Goal: Task Accomplishment & Management: Use online tool/utility

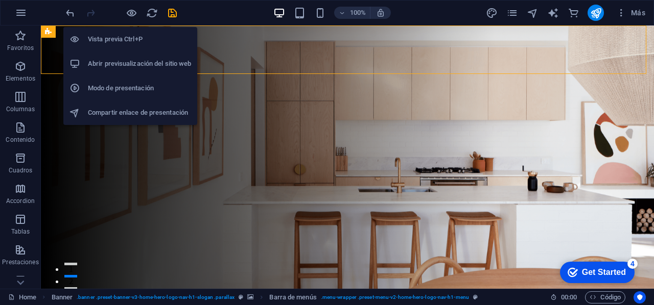
click at [103, 65] on h6 "Abrir previsualización del sitio web" at bounding box center [139, 64] width 103 height 12
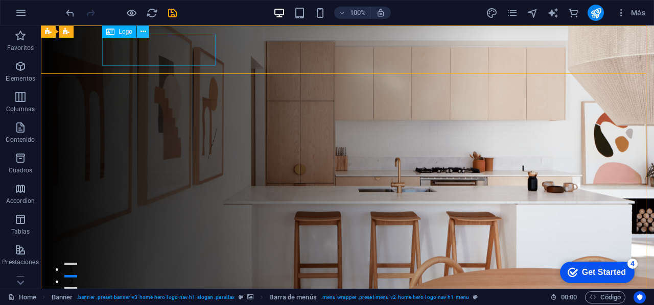
click at [141, 31] on icon at bounding box center [143, 32] width 6 height 11
click at [142, 32] on icon at bounding box center [143, 32] width 6 height 11
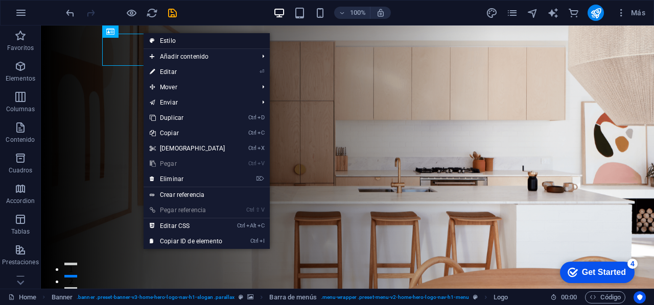
click at [233, 43] on link "Estilo" at bounding box center [206, 40] width 126 height 15
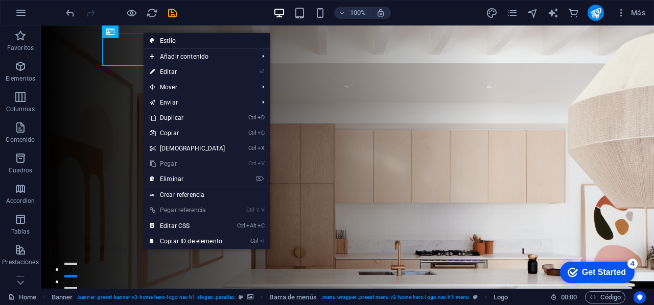
select select "rem"
select select "preset-menu-v2-home-hero-logo-nav-h1-menu"
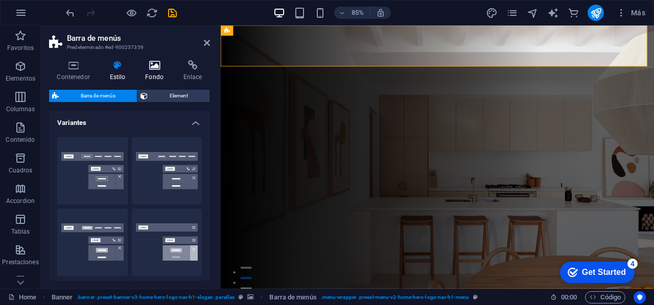
click at [151, 66] on icon at bounding box center [154, 65] width 34 height 10
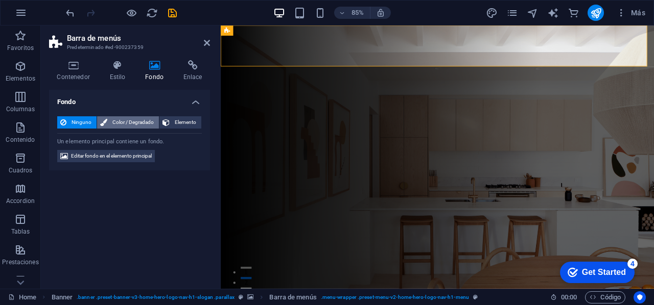
click at [132, 124] on span "Color / Degradado" at bounding box center [132, 122] width 45 height 12
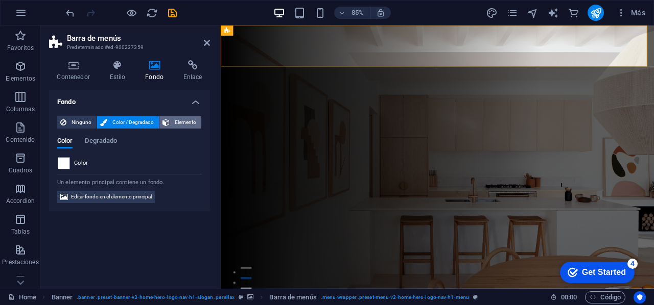
click at [189, 120] on span "Elemento" at bounding box center [186, 122] width 26 height 12
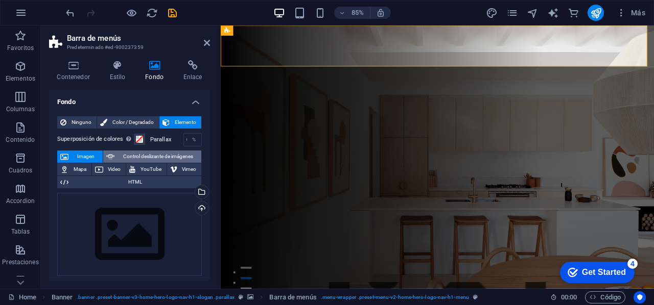
click at [110, 155] on icon at bounding box center [110, 157] width 8 height 12
select select "ms"
select select "s"
select select "progressive"
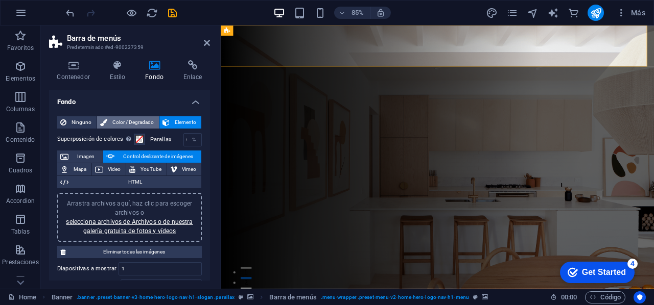
click at [140, 122] on span "Color / Degradado" at bounding box center [132, 122] width 45 height 12
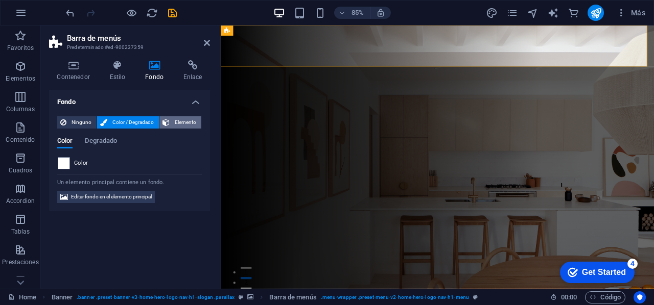
click at [168, 122] on icon at bounding box center [165, 122] width 7 height 12
select select "ms"
select select "s"
select select "progressive"
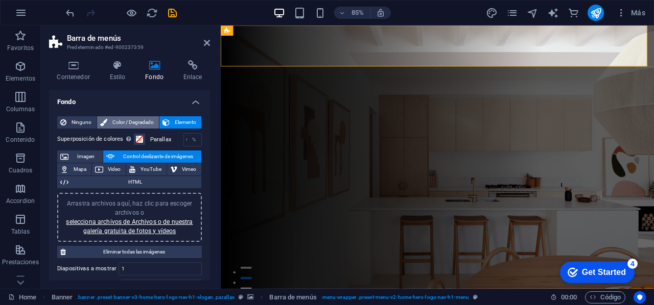
click at [116, 116] on span "Color / Degradado" at bounding box center [132, 122] width 45 height 12
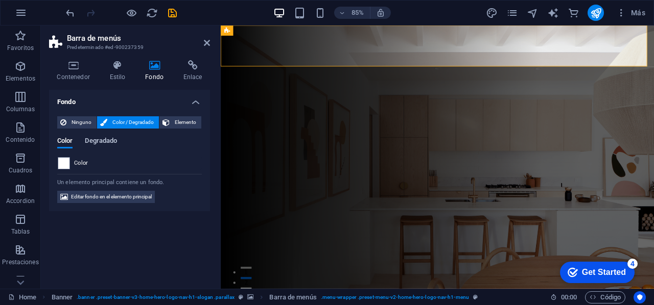
click at [98, 142] on span "Degradado" at bounding box center [101, 142] width 32 height 14
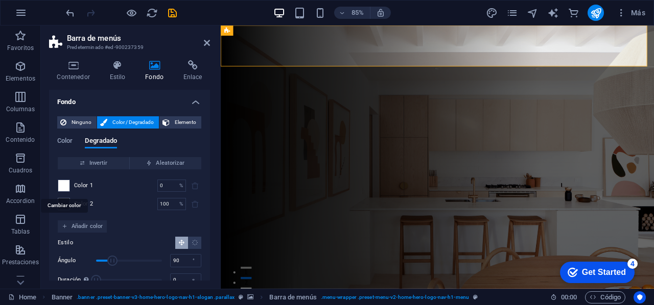
click at [63, 187] on span at bounding box center [63, 185] width 11 height 11
type input "#ffffff"
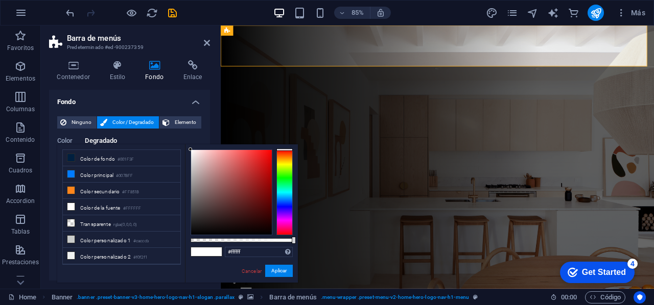
click at [142, 99] on h4 "Fondo" at bounding box center [129, 99] width 161 height 18
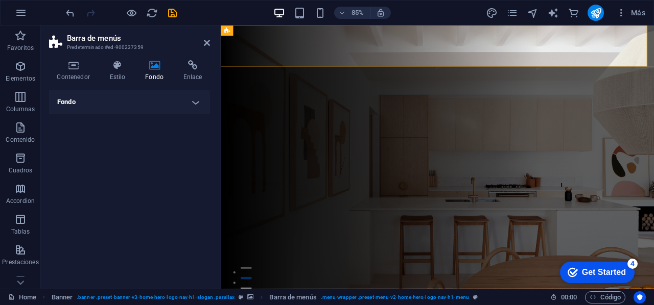
click at [198, 101] on h4 "Fondo" at bounding box center [129, 102] width 161 height 25
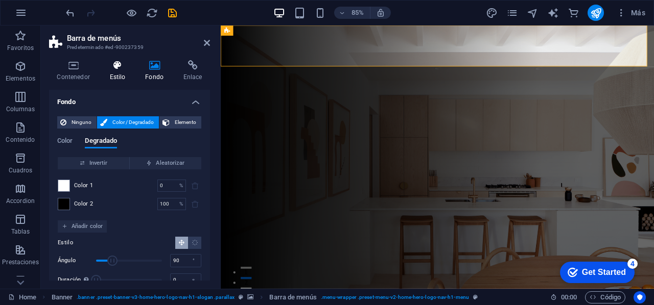
click at [122, 65] on icon at bounding box center [118, 65] width 32 height 10
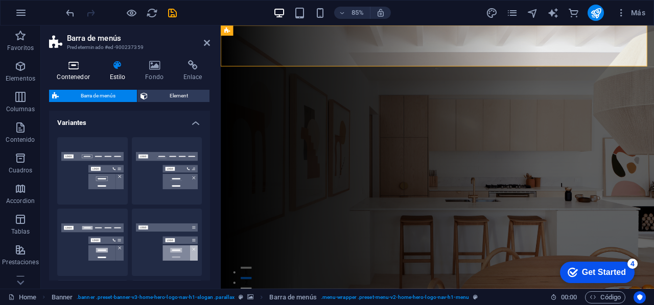
click at [74, 64] on icon at bounding box center [73, 65] width 49 height 10
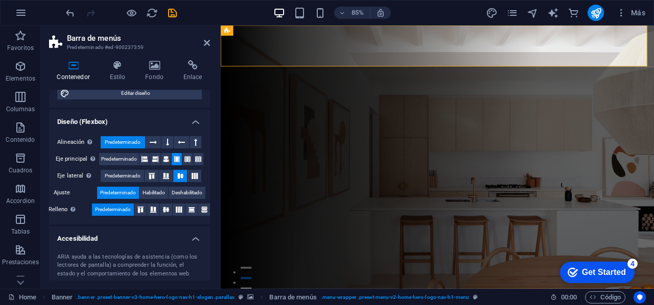
scroll to position [128, 0]
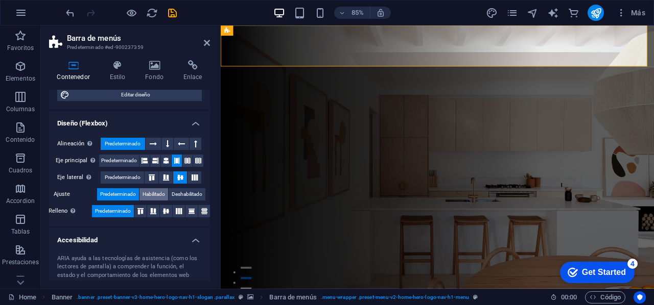
click at [153, 190] on span "Habilitado" at bounding box center [153, 194] width 22 height 12
drag, startPoint x: 207, startPoint y: 174, endPoint x: 207, endPoint y: 199, distance: 25.0
click at [207, 199] on div "Alineación Determina flex-direction. Predeterminado Eje principal Determina la …" at bounding box center [129, 178] width 161 height 96
drag, startPoint x: 207, startPoint y: 186, endPoint x: 207, endPoint y: 215, distance: 28.6
click at [207, 215] on div "Alineación Determina flex-direction. Predeterminado Eje principal Determina la …" at bounding box center [129, 178] width 161 height 96
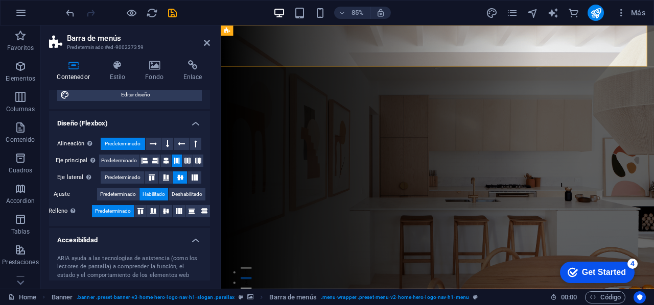
drag, startPoint x: 207, startPoint y: 222, endPoint x: 208, endPoint y: 180, distance: 41.9
click at [208, 180] on div "Tamaño Altura Predeterminado px rem % vh vw Alto mín Ninguno px rem % vh vw Anc…" at bounding box center [129, 185] width 161 height 191
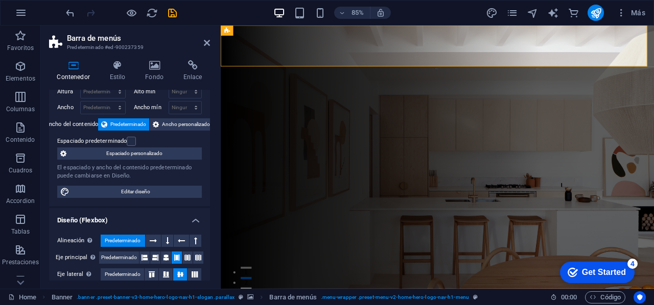
scroll to position [32, 0]
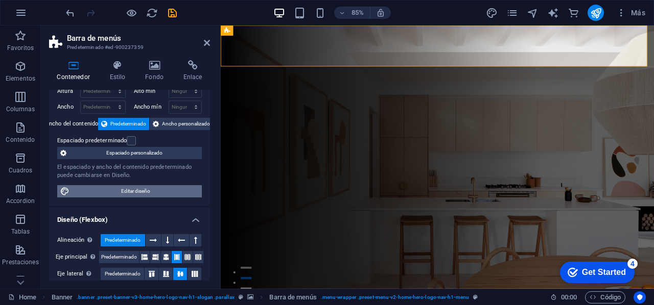
click at [138, 192] on span "Editar diseño" at bounding box center [135, 191] width 126 height 12
select select "rem"
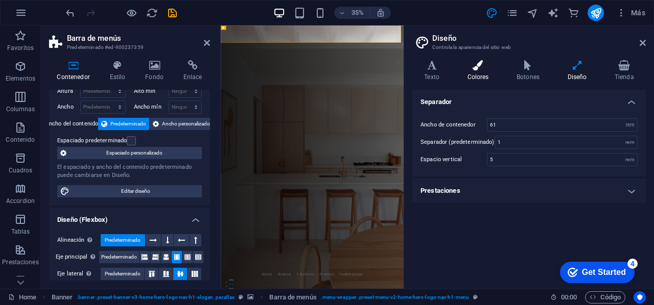
click at [469, 72] on h4 "Colores" at bounding box center [480, 70] width 50 height 21
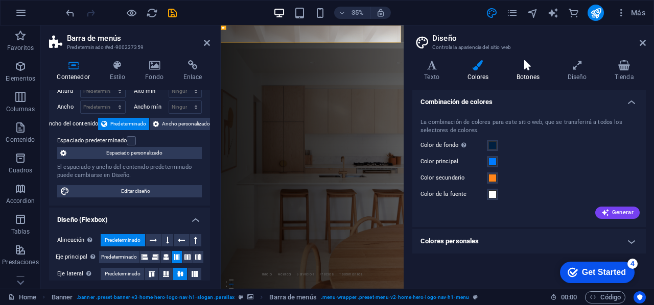
click at [529, 68] on icon at bounding box center [527, 65] width 47 height 10
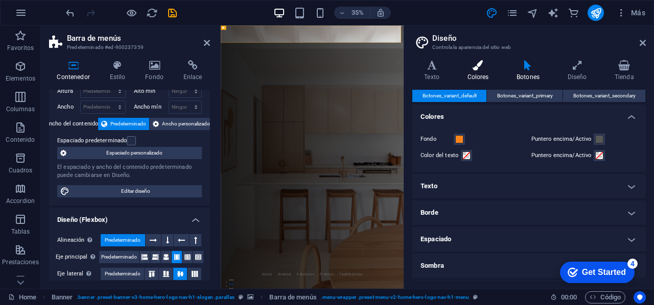
click at [497, 62] on icon at bounding box center [477, 65] width 45 height 10
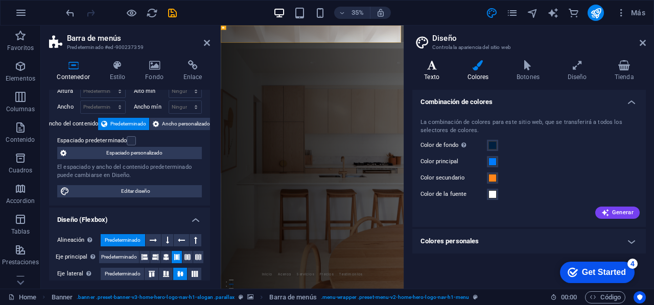
click at [436, 74] on h4 "Texto" at bounding box center [433, 70] width 43 height 21
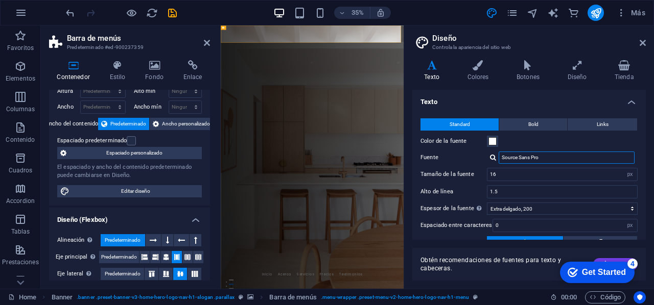
click at [548, 159] on input "Source Sans Pro" at bounding box center [566, 158] width 136 height 12
type input "S"
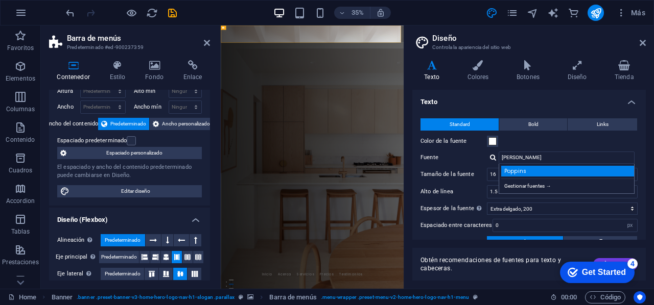
click at [538, 171] on div "Poppins" at bounding box center [568, 171] width 135 height 11
type input "Poppins"
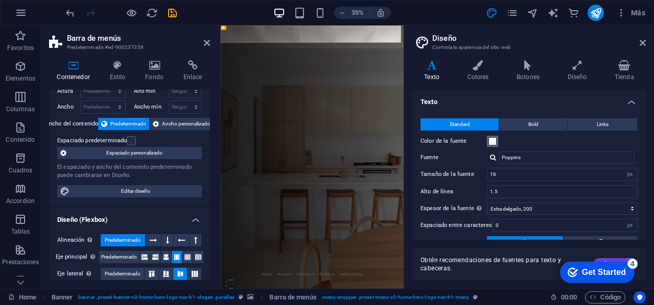
click at [492, 142] on span at bounding box center [492, 141] width 8 height 8
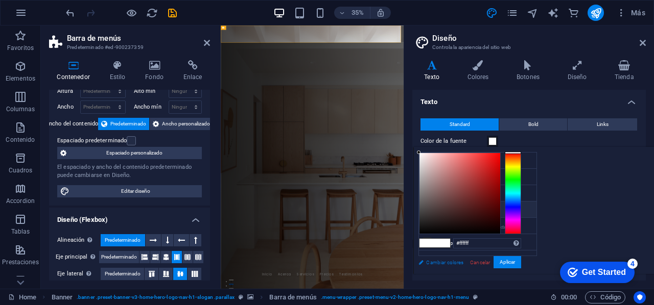
click at [451, 262] on link "Cambiar colores" at bounding box center [472, 262] width 118 height 13
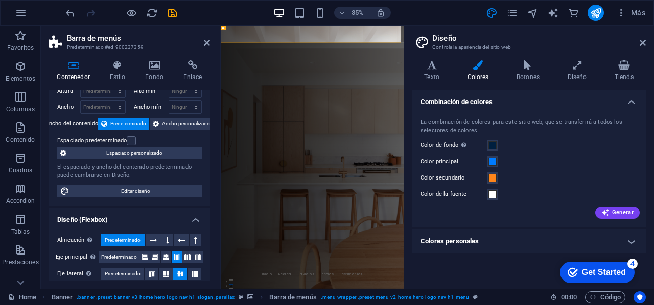
click at [534, 237] on h4 "Colores personales" at bounding box center [528, 241] width 233 height 25
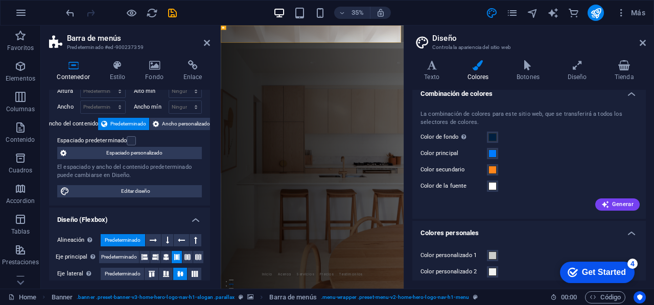
scroll to position [0, 0]
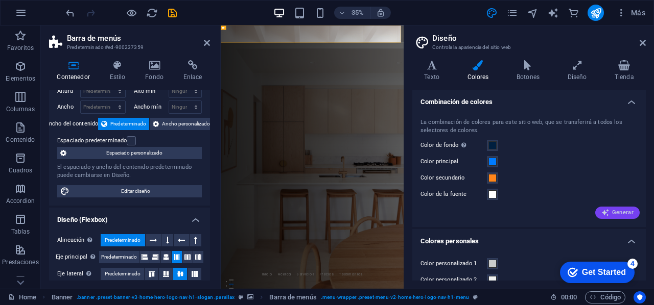
click at [613, 211] on span "Generar" at bounding box center [617, 213] width 32 height 8
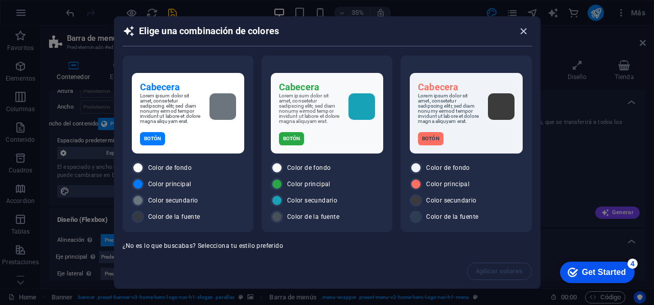
click at [525, 29] on icon "button" at bounding box center [523, 32] width 12 height 12
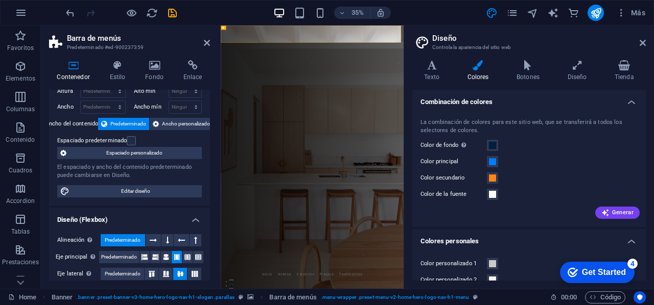
click at [628, 101] on h4 "Combinación de colores" at bounding box center [528, 99] width 233 height 18
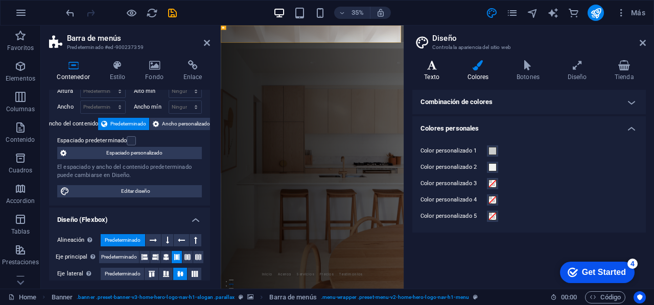
click at [432, 62] on icon at bounding box center [431, 65] width 39 height 10
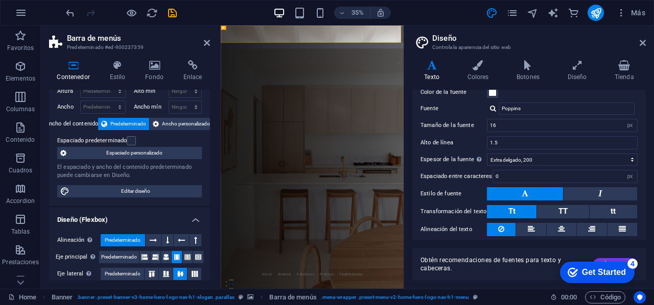
scroll to position [80, 0]
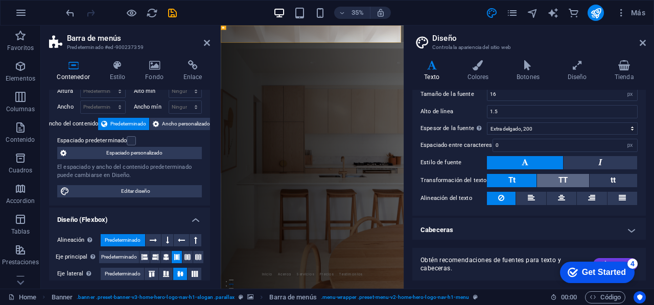
click at [548, 174] on button "TT" at bounding box center [563, 180] width 52 height 13
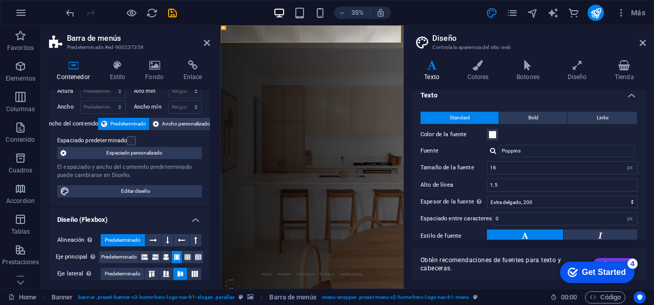
scroll to position [0, 0]
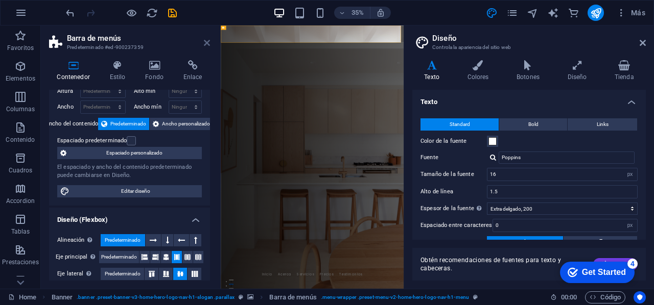
click at [205, 45] on icon at bounding box center [207, 43] width 6 height 8
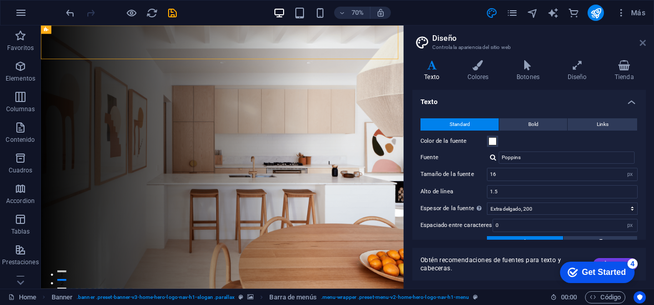
click at [639, 46] on icon at bounding box center [642, 43] width 6 height 8
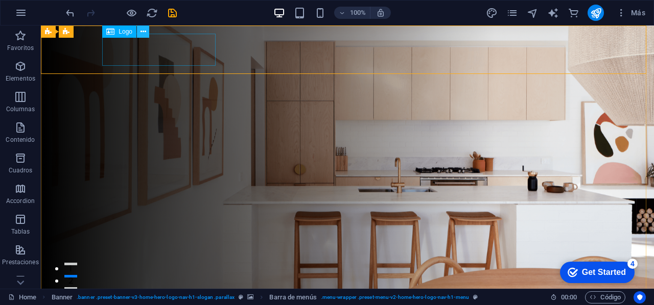
click at [142, 31] on icon at bounding box center [143, 32] width 6 height 11
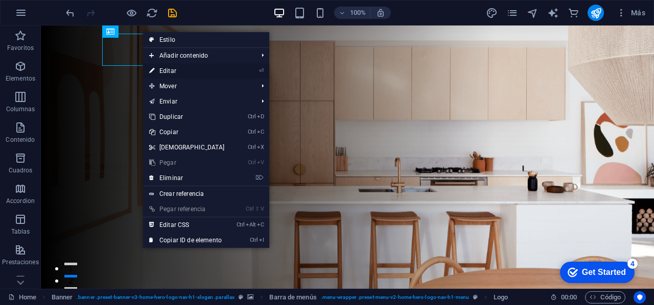
click at [199, 70] on link "⏎ Editar" at bounding box center [187, 70] width 88 height 15
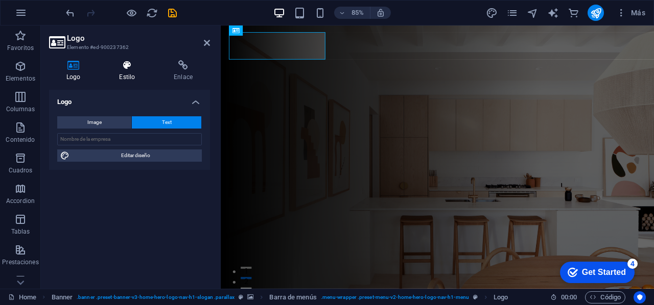
click at [134, 72] on h4 "Estilo" at bounding box center [129, 70] width 55 height 21
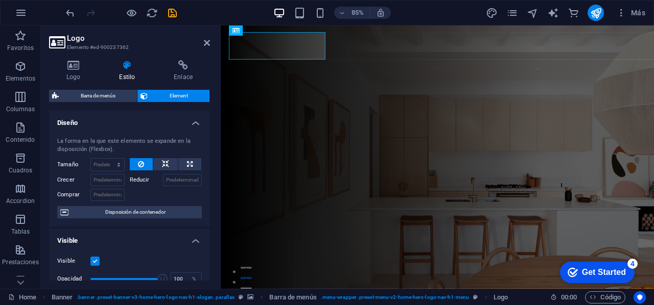
drag, startPoint x: 207, startPoint y: 156, endPoint x: 208, endPoint y: 168, distance: 12.3
click at [208, 168] on div "Diseño La forma en la que este elemento se expande en la disposición (Flexbox).…" at bounding box center [129, 196] width 161 height 170
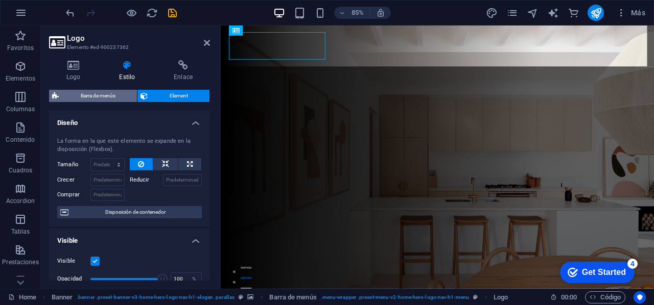
click at [114, 92] on span "Barra de menús" at bounding box center [98, 96] width 72 height 12
select select "rem"
select select "preset-menu-v2-home-hero-logo-nav-h1-menu"
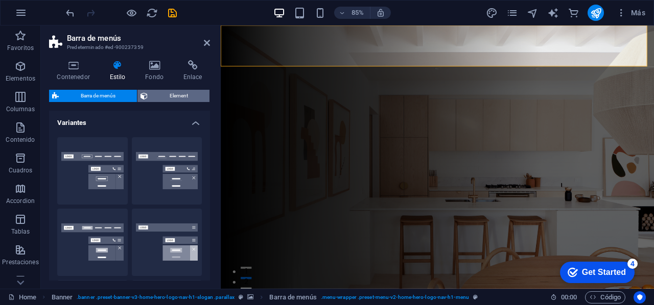
click at [159, 98] on span "Element" at bounding box center [179, 96] width 56 height 12
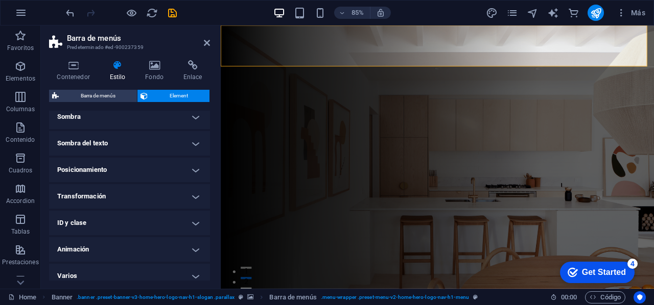
scroll to position [270, 0]
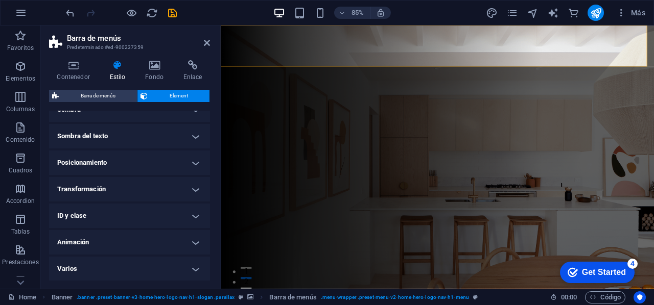
click at [194, 216] on h4 "ID y clase" at bounding box center [129, 216] width 161 height 25
drag, startPoint x: 210, startPoint y: 201, endPoint x: 208, endPoint y: 209, distance: 8.4
click at [208, 209] on div "Contenedor Estilo Fondo Enlace Tamaño Altura Predeterminado px rem % vh vw Alto…" at bounding box center [129, 170] width 177 height 237
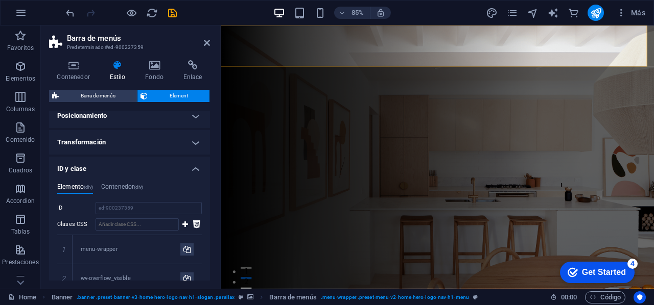
scroll to position [311, 0]
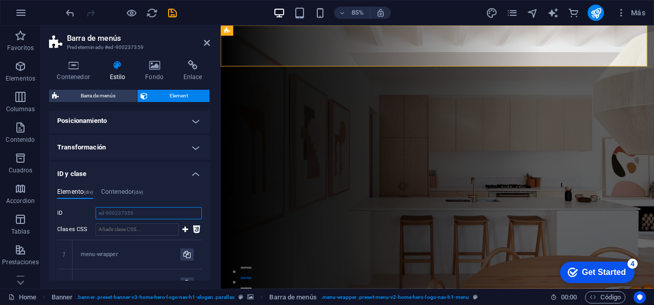
click at [125, 210] on input "ed-900237359" at bounding box center [148, 213] width 106 height 12
paste input ".titulo-ai-sheen{ font-weight:800; letter-spacing:.5px; background: linear-grad…"
type input ".titulo-ai-sheen{ font-weight:800; letter-spacing:.5px; background: linear-grad…"
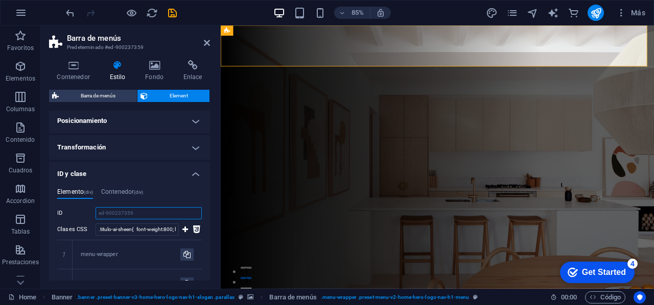
click at [116, 213] on input "ed-900237359" at bounding box center [148, 213] width 106 height 12
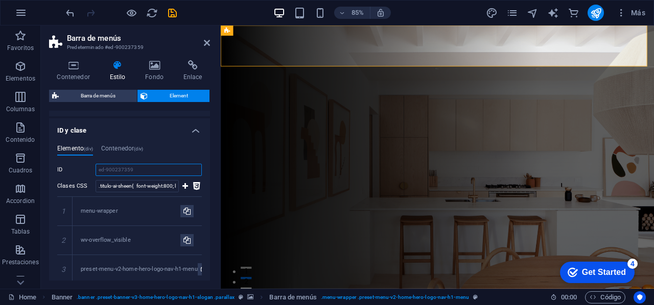
scroll to position [349, 0]
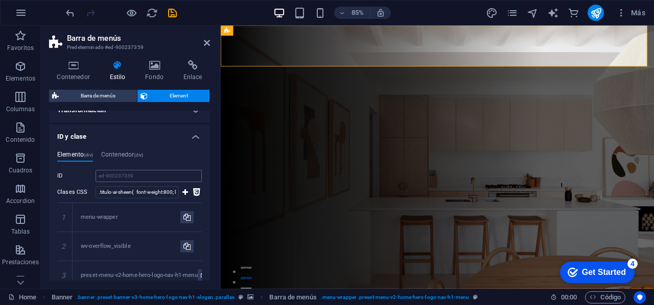
drag, startPoint x: 126, startPoint y: 178, endPoint x: 115, endPoint y: 169, distance: 14.2
click at [115, 169] on div "Elemento (div) Contenedor (div) (div.background) ID ed-900237359 Clases CSS .ti…" at bounding box center [129, 235] width 144 height 168
click at [115, 171] on input "ed-900237359" at bounding box center [148, 176] width 106 height 12
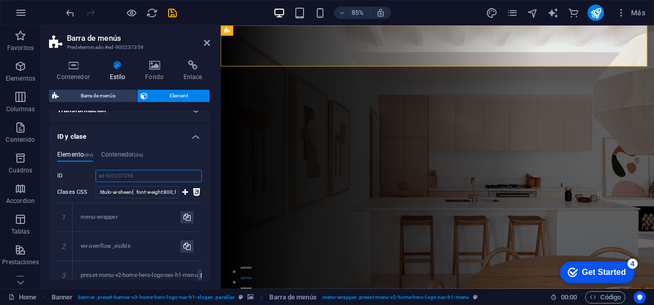
click at [115, 171] on input "ed-900237359" at bounding box center [148, 176] width 106 height 12
click at [139, 181] on input "ed-900237359" at bounding box center [148, 176] width 106 height 12
click at [140, 174] on input "ed-900237359" at bounding box center [148, 176] width 106 height 12
click at [146, 173] on input "ed-900237359" at bounding box center [148, 176] width 106 height 12
click at [137, 172] on input "ed-900237359" at bounding box center [148, 176] width 106 height 12
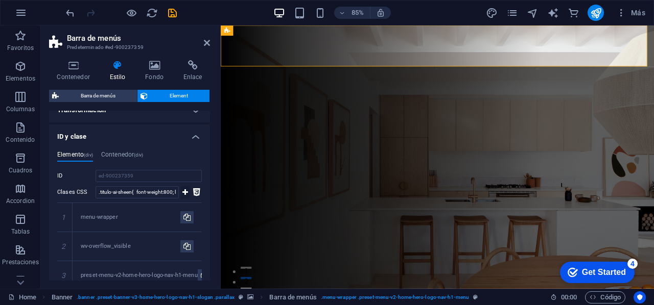
click at [187, 188] on button at bounding box center [185, 192] width 9 height 12
click at [123, 174] on input "ed-900237359" at bounding box center [148, 176] width 106 height 12
click at [119, 191] on input "Clases CSS" at bounding box center [136, 192] width 83 height 12
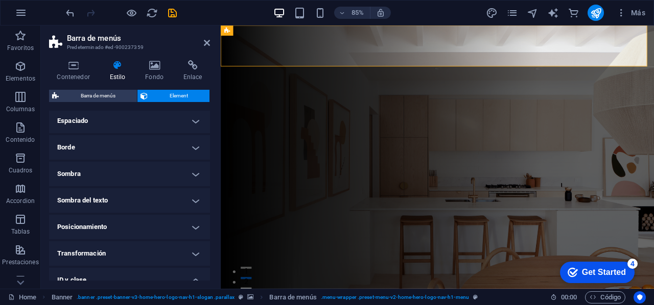
scroll to position [0, 0]
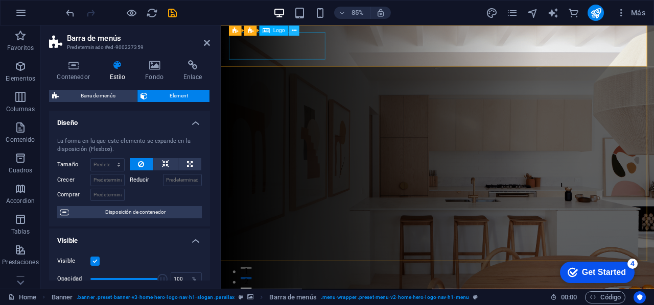
click at [292, 32] on icon at bounding box center [294, 30] width 5 height 9
click at [275, 31] on span "Logo" at bounding box center [279, 30] width 12 height 5
click at [292, 33] on icon at bounding box center [294, 30] width 5 height 9
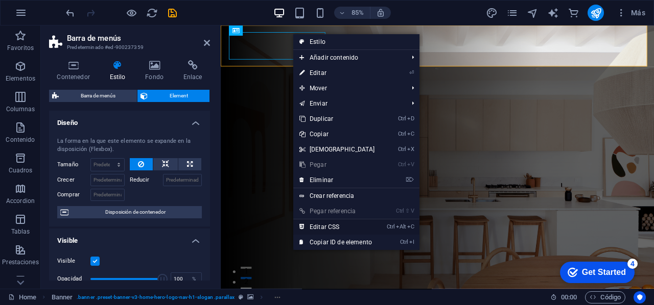
click at [320, 225] on link "Ctrl Alt C Editar CSS" at bounding box center [337, 227] width 88 height 15
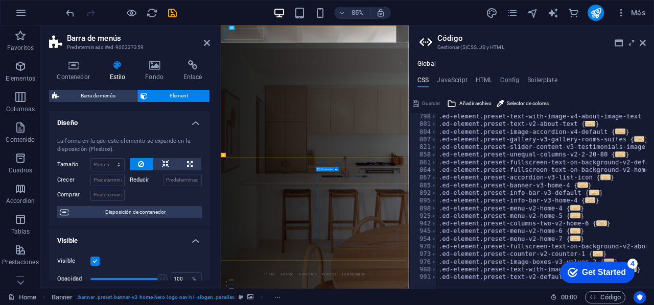
type textarea "flex-basis: auto!important;"
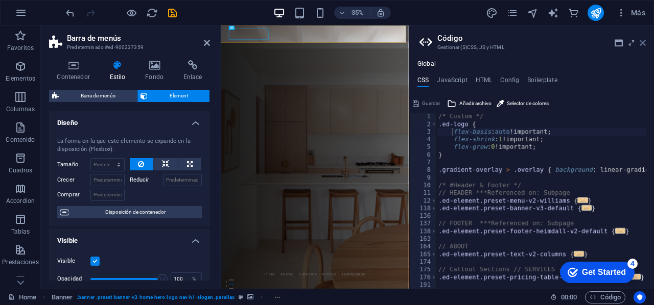
click at [642, 40] on icon at bounding box center [642, 43] width 6 height 8
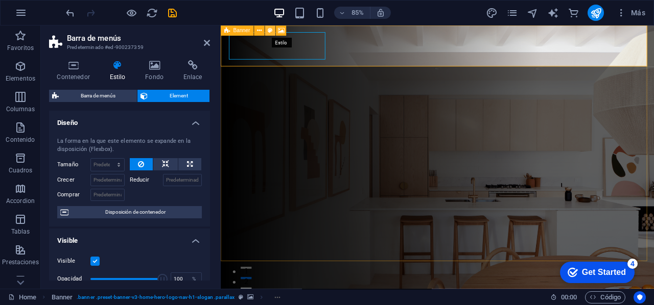
click at [267, 32] on button at bounding box center [269, 31] width 10 height 10
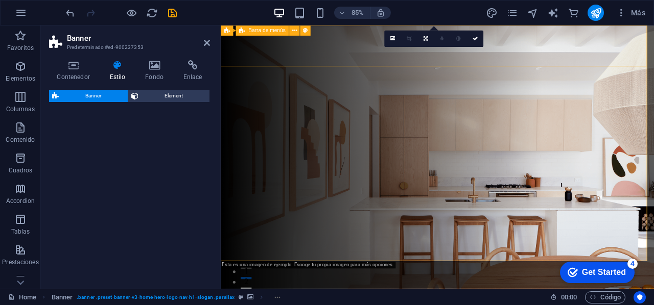
select select "preset-banner-v3-home-hero-logo-nav-h1-slogan"
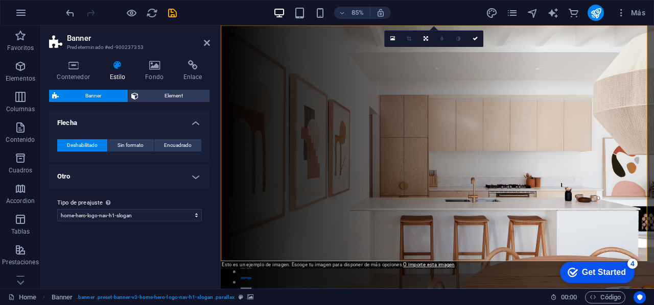
click at [192, 175] on h4 "Otro" at bounding box center [129, 176] width 161 height 25
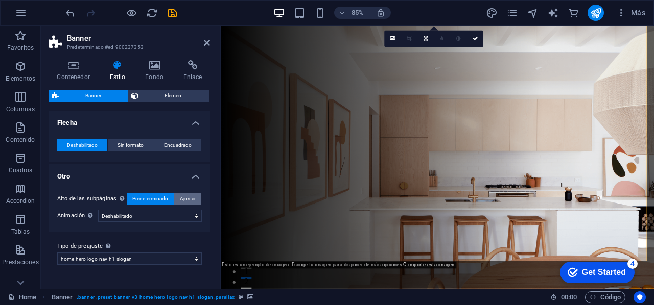
click at [191, 199] on span "Ajustar" at bounding box center [188, 199] width 16 height 12
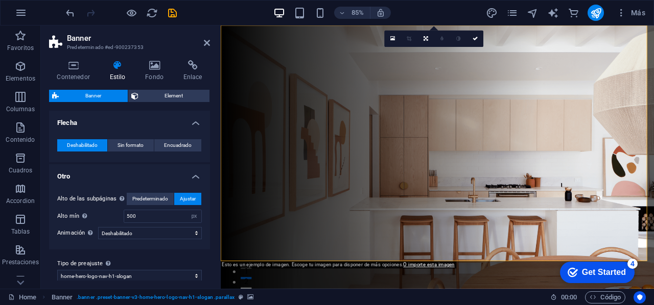
scroll to position [9, 0]
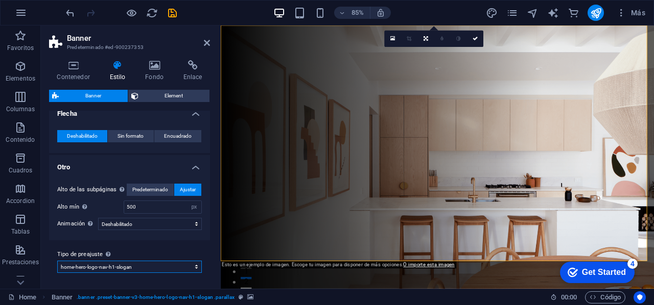
click at [192, 265] on select "default home-hero-logo-nav-h1-slogan home-hero-logo-nav-h1 home-logo-nav-h1-ima…" at bounding box center [129, 267] width 144 height 12
click at [133, 133] on span "Sin formato" at bounding box center [130, 136] width 26 height 12
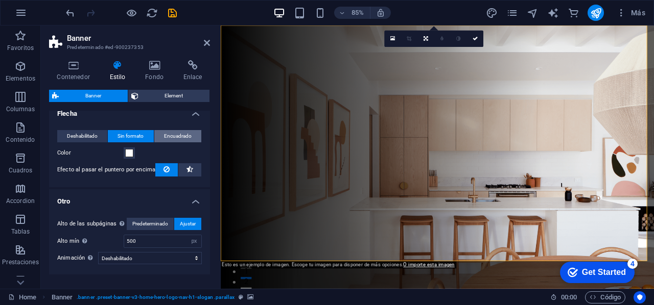
click at [186, 133] on span "Encuadrado" at bounding box center [178, 136] width 28 height 12
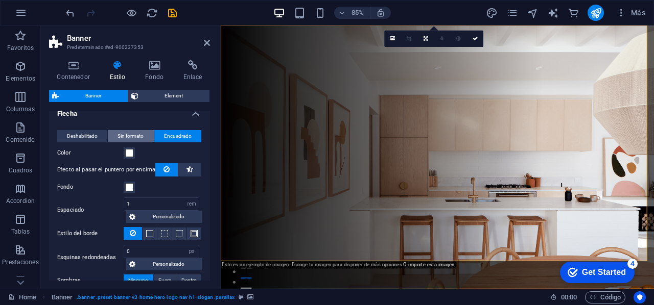
click at [132, 132] on span "Sin formato" at bounding box center [130, 136] width 26 height 12
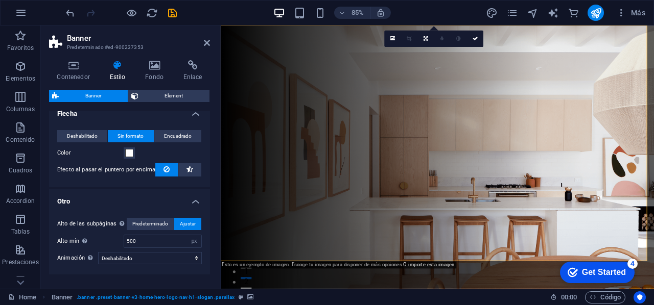
drag, startPoint x: 78, startPoint y: 134, endPoint x: 103, endPoint y: 117, distance: 30.9
click at [78, 133] on span "Deshabilitado" at bounding box center [82, 136] width 31 height 12
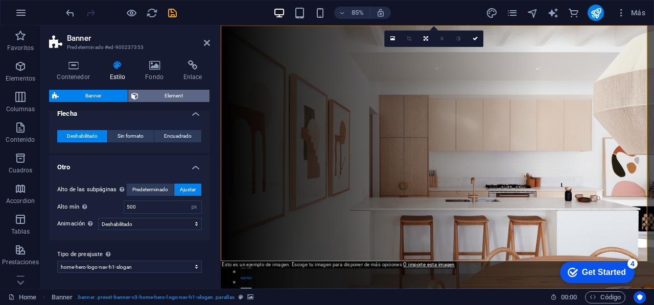
click at [156, 90] on span "Element" at bounding box center [173, 96] width 65 height 12
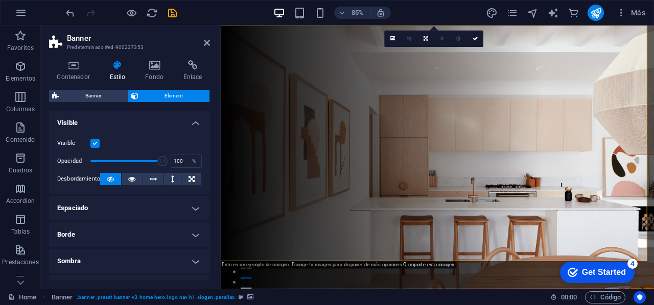
drag, startPoint x: 207, startPoint y: 129, endPoint x: 208, endPoint y: 149, distance: 19.4
click at [208, 149] on div "Diseño La forma en la que este elemento se expande en la disposición (Flexbox).…" at bounding box center [129, 196] width 161 height 170
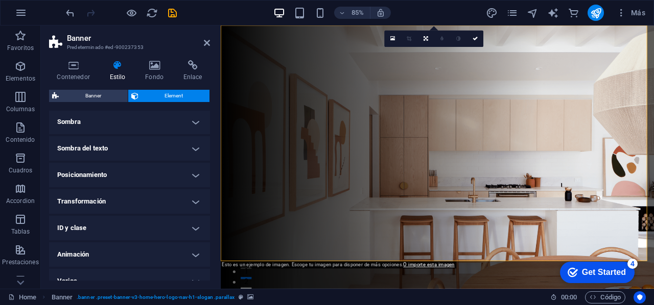
scroll to position [152, 0]
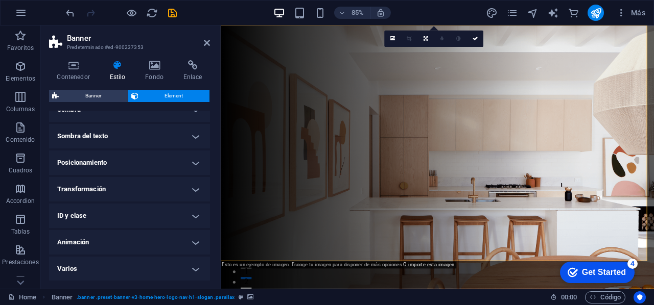
click at [195, 219] on h4 "ID y clase" at bounding box center [129, 216] width 161 height 25
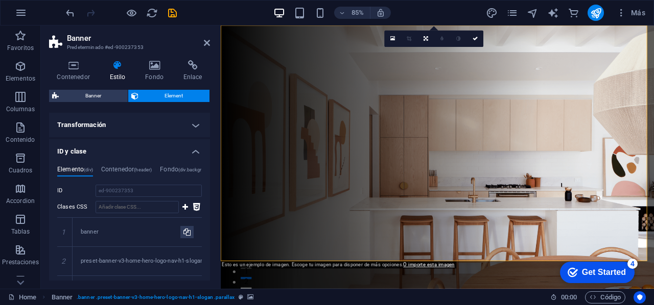
scroll to position [249, 0]
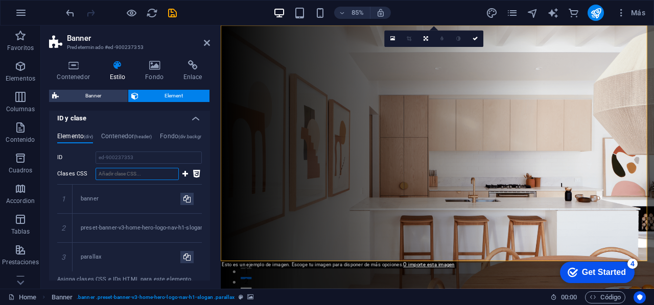
paste input "titulo-ai-sheen"
type input "titulo-ai-sheen"
click at [185, 174] on icon at bounding box center [185, 174] width 6 height 12
click at [477, 40] on icon at bounding box center [474, 38] width 5 height 5
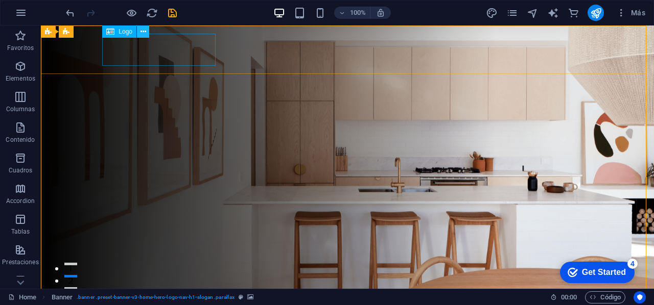
click at [142, 29] on icon at bounding box center [143, 32] width 6 height 11
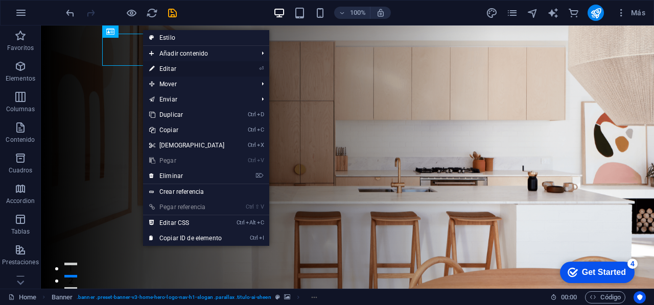
click at [207, 68] on link "⏎ Editar" at bounding box center [187, 68] width 88 height 15
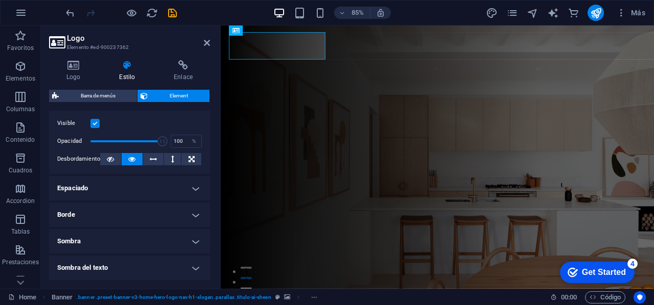
scroll to position [135, 0]
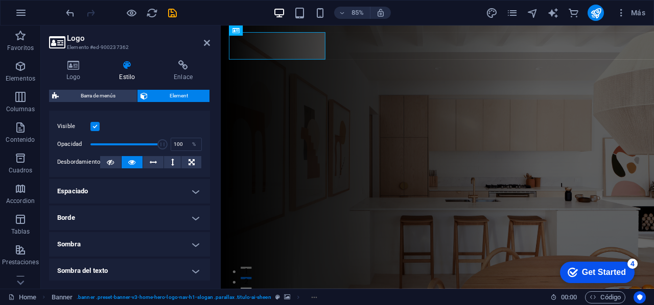
click at [192, 186] on h4 "Espaciado" at bounding box center [129, 191] width 161 height 25
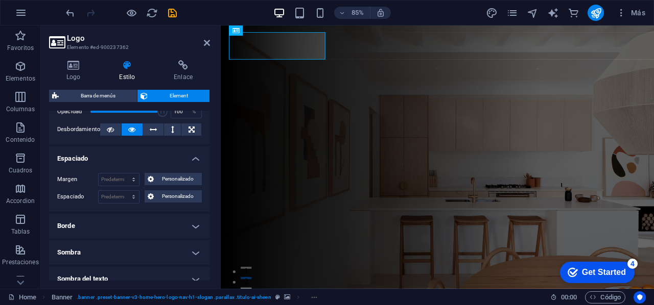
scroll to position [245, 0]
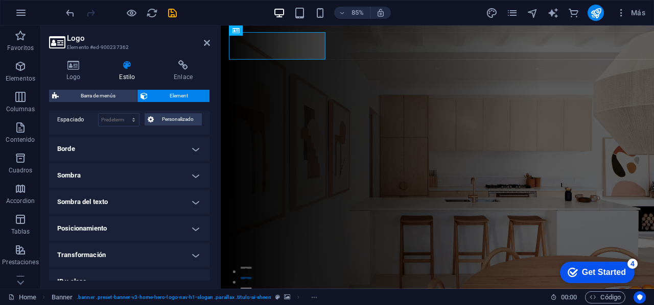
click at [196, 148] on h4 "Borde" at bounding box center [129, 149] width 161 height 25
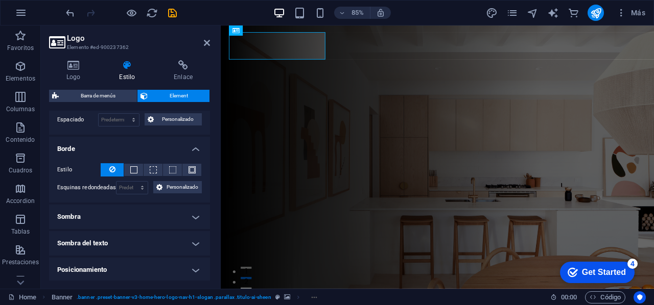
drag, startPoint x: 207, startPoint y: 215, endPoint x: 208, endPoint y: 232, distance: 16.9
click at [208, 233] on div "Diseño La forma en la que este elemento se expande en la disposición (Flexbox).…" at bounding box center [129, 196] width 161 height 170
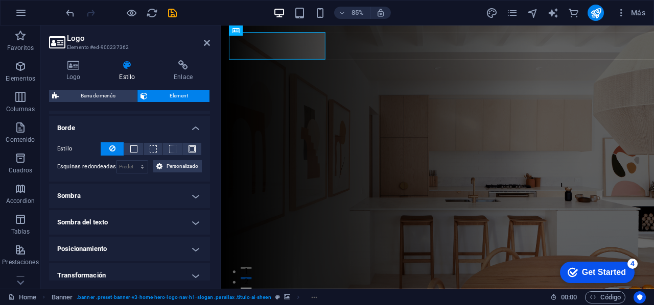
scroll to position [268, 0]
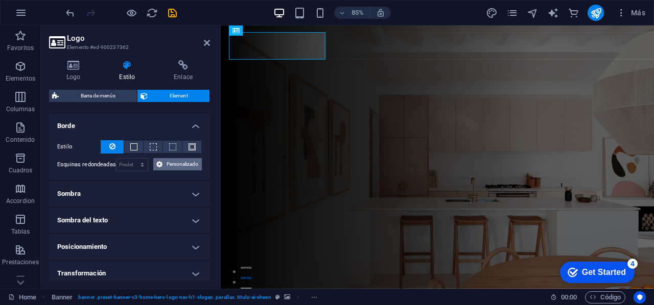
click at [169, 161] on span "Personalizado" at bounding box center [181, 164] width 33 height 12
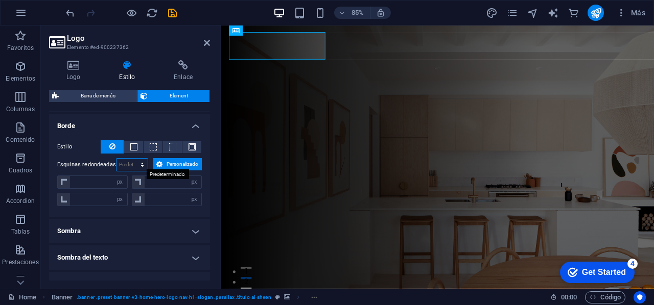
click at [142, 160] on select "Predeterminado px rem % vh vw Personalizado" at bounding box center [132, 165] width 32 height 12
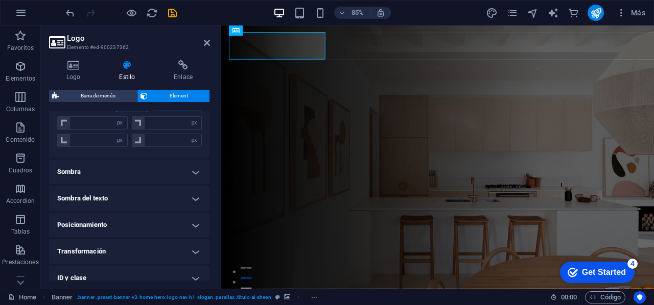
scroll to position [329, 0]
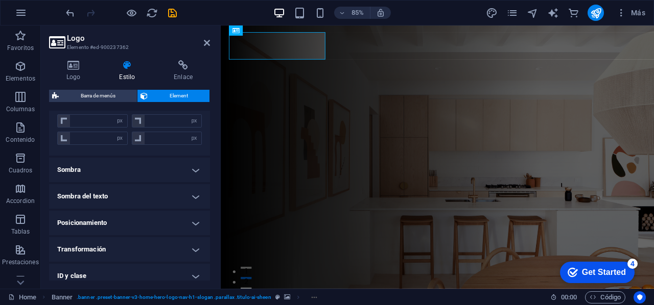
click at [192, 170] on h4 "Sombra" at bounding box center [129, 170] width 161 height 25
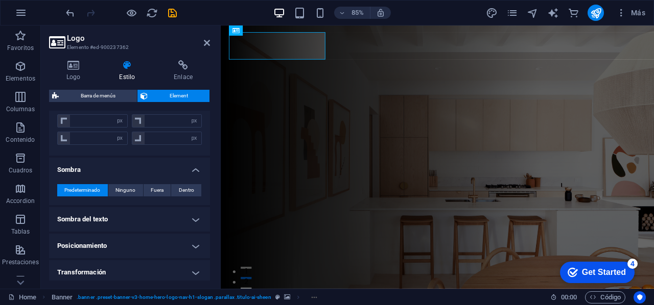
click at [196, 168] on h4 "Sombra" at bounding box center [129, 167] width 161 height 18
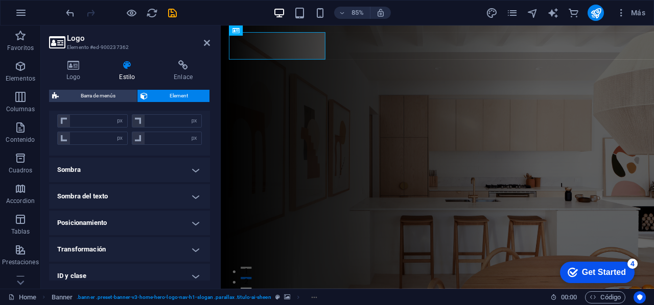
click at [198, 192] on h4 "Sombra del texto" at bounding box center [129, 196] width 161 height 25
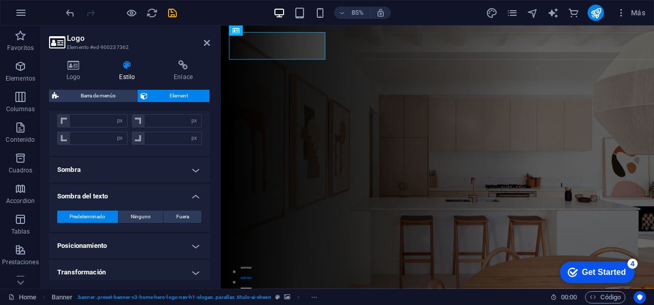
click at [198, 191] on h4 "Sombra del texto" at bounding box center [129, 193] width 161 height 18
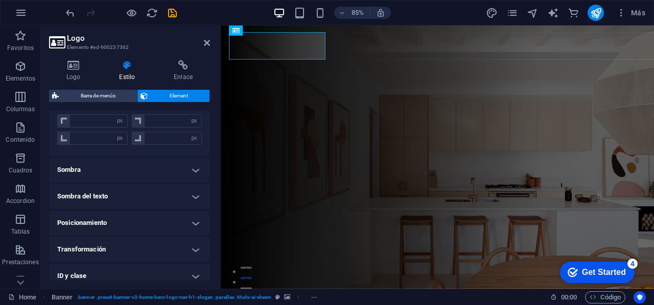
click at [197, 221] on h4 "Posicionamiento" at bounding box center [129, 223] width 161 height 25
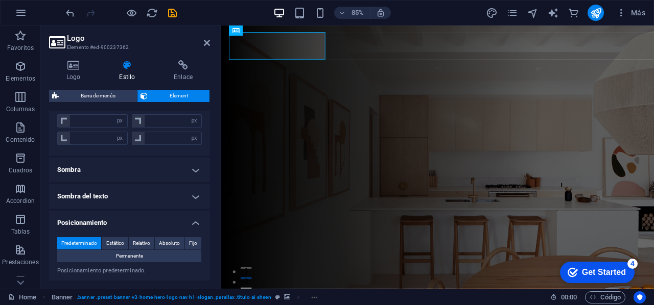
click at [197, 214] on h4 "Posicionamiento" at bounding box center [129, 220] width 161 height 18
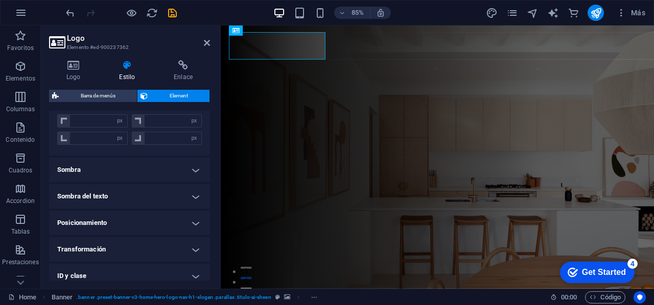
click at [195, 243] on h4 "Transformación" at bounding box center [129, 249] width 161 height 25
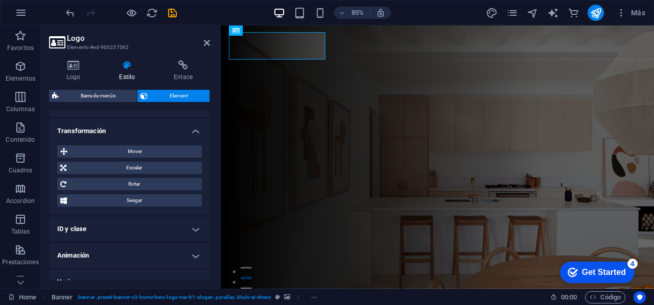
scroll to position [451, 0]
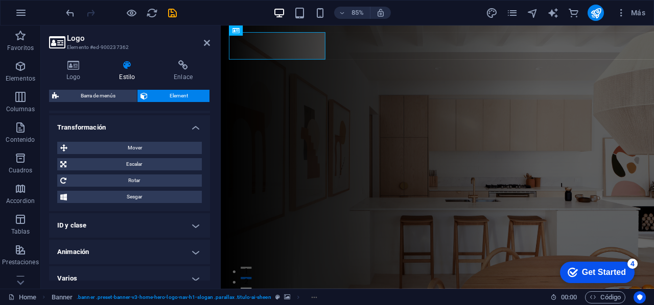
click at [192, 250] on h4 "Animación" at bounding box center [129, 252] width 161 height 25
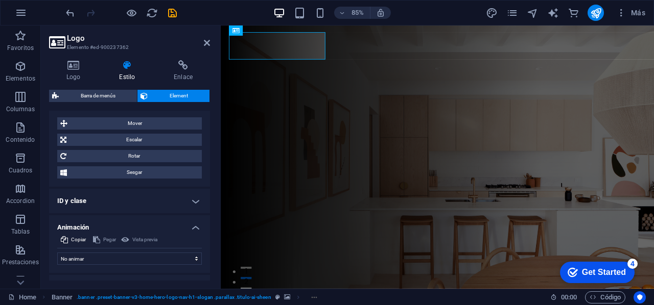
scroll to position [491, 0]
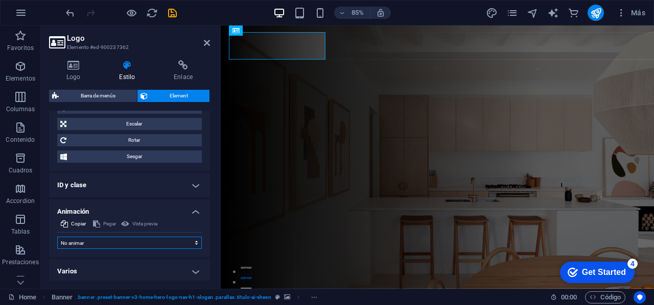
click at [195, 238] on select "No animar Mostrar / Ocultar Subir/bajar Acercar/alejar Deslizar de izquierda a …" at bounding box center [129, 243] width 144 height 12
select select "flash"
click at [57, 237] on select "No animar Mostrar / Ocultar Subir/bajar Acercar/alejar Deslizar de izquierda a …" at bounding box center [129, 243] width 144 height 12
select select "scroll"
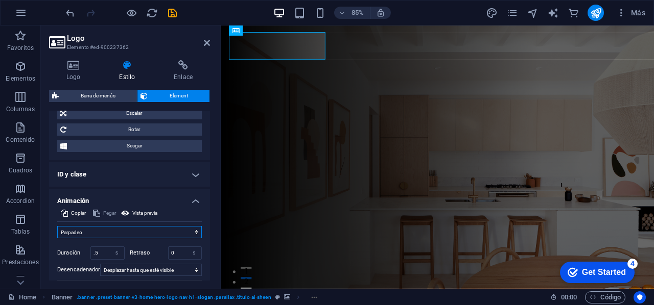
scroll to position [492, 0]
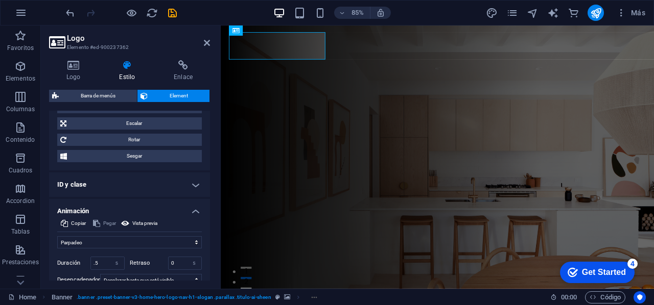
drag, startPoint x: 210, startPoint y: 245, endPoint x: 211, endPoint y: 233, distance: 12.3
click at [211, 233] on div "Logo Estilo Enlace Logo Image Text Arrastra archivos aquí, haz clic para escoge…" at bounding box center [129, 170] width 177 height 237
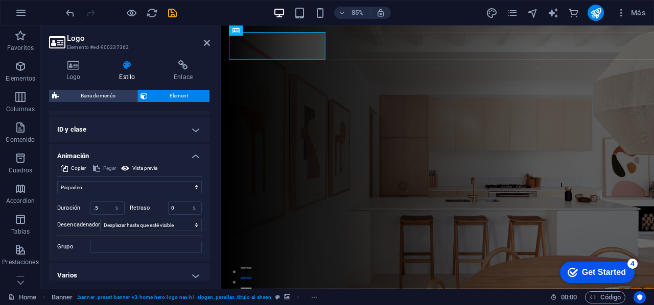
scroll to position [550, 0]
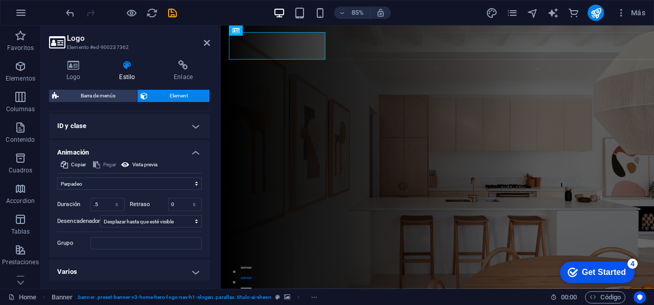
click at [194, 267] on h4 "Varios" at bounding box center [129, 272] width 161 height 25
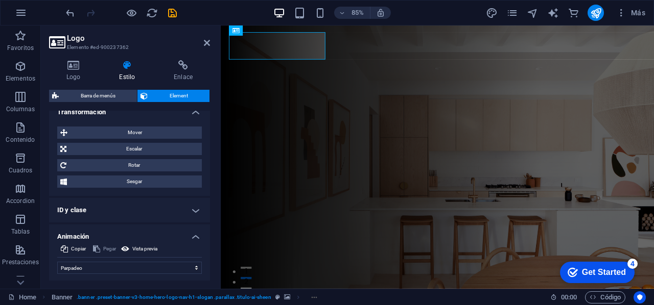
scroll to position [460, 0]
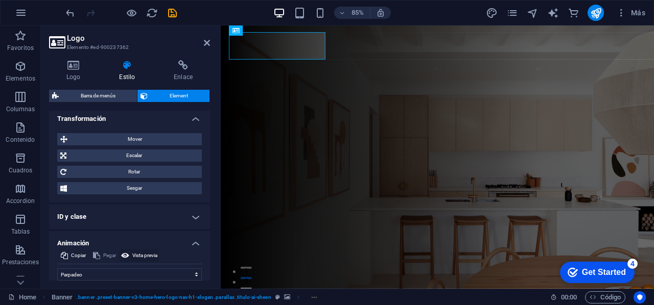
click at [120, 250] on button "Vista previa" at bounding box center [138, 256] width 39 height 12
click at [124, 251] on icon at bounding box center [125, 256] width 8 height 12
drag, startPoint x: 210, startPoint y: 224, endPoint x: 211, endPoint y: 185, distance: 38.3
click at [211, 185] on div "Logo Estilo Enlace Logo Image Text Arrastra archivos aquí, haz clic para escoge…" at bounding box center [129, 170] width 177 height 237
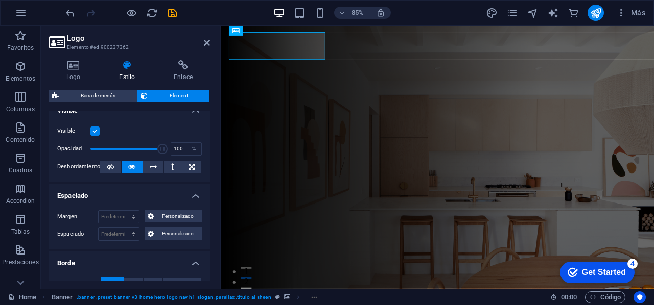
scroll to position [124, 0]
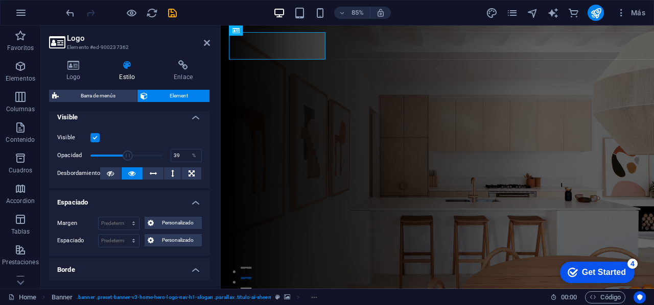
drag, startPoint x: 161, startPoint y: 155, endPoint x: 117, endPoint y: 153, distance: 43.9
click at [123, 153] on span at bounding box center [128, 156] width 10 height 10
type input "100"
drag, startPoint x: 117, startPoint y: 153, endPoint x: 177, endPoint y: 156, distance: 59.3
click at [177, 156] on div "Opacidad 100 %" at bounding box center [129, 155] width 144 height 15
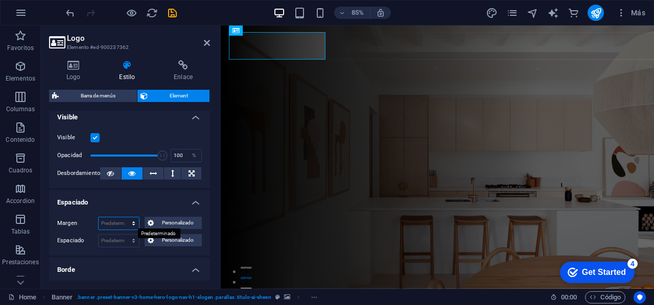
click at [133, 221] on select "Predeterminado automático px % rem vw vh Personalizado" at bounding box center [119, 223] width 40 height 12
click at [151, 224] on icon at bounding box center [151, 223] width 6 height 12
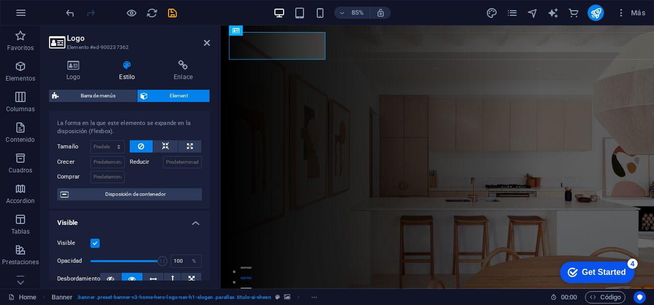
scroll to position [0, 0]
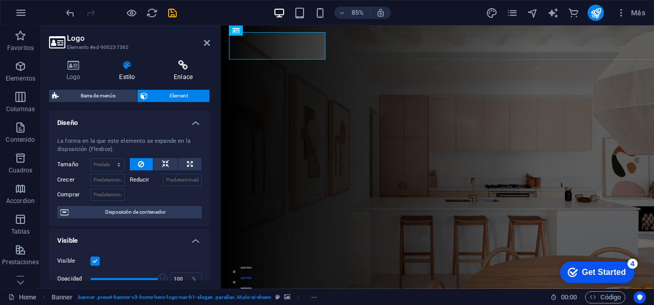
click at [180, 68] on icon at bounding box center [183, 65] width 54 height 10
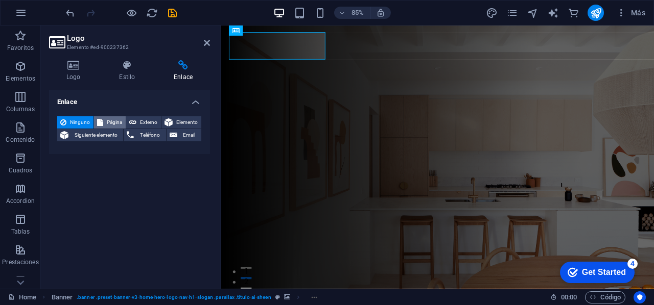
click at [106, 121] on span "Página" at bounding box center [114, 122] width 16 height 12
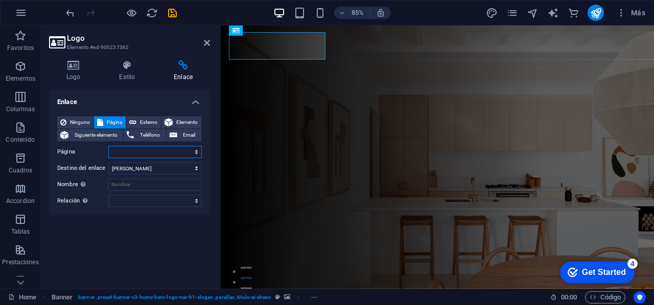
click at [197, 151] on select "Home Subpage Legal Notice Privacy" at bounding box center [154, 152] width 93 height 12
select select "0"
click at [108, 146] on select "Home Subpage Legal Notice Privacy" at bounding box center [154, 152] width 93 height 12
click at [133, 66] on icon at bounding box center [127, 65] width 51 height 10
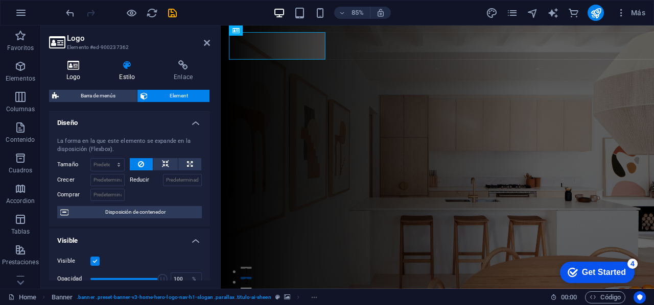
click at [72, 67] on icon at bounding box center [73, 65] width 49 height 10
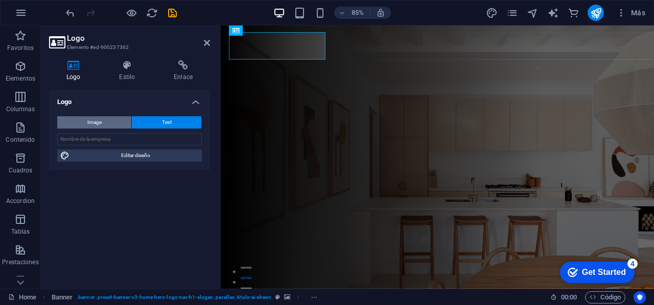
click at [83, 127] on button "Image" at bounding box center [94, 122] width 74 height 12
select select "DISABLED_OPTION_VALUE"
